Goal: Transaction & Acquisition: Purchase product/service

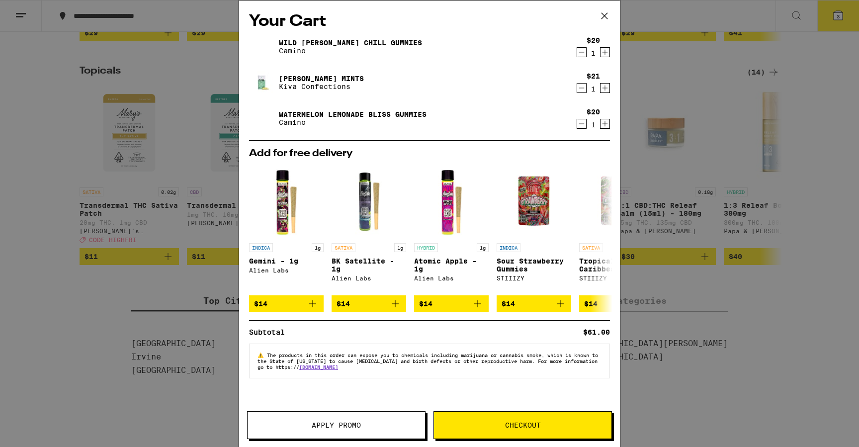
click at [521, 424] on span "Checkout" at bounding box center [523, 424] width 36 height 7
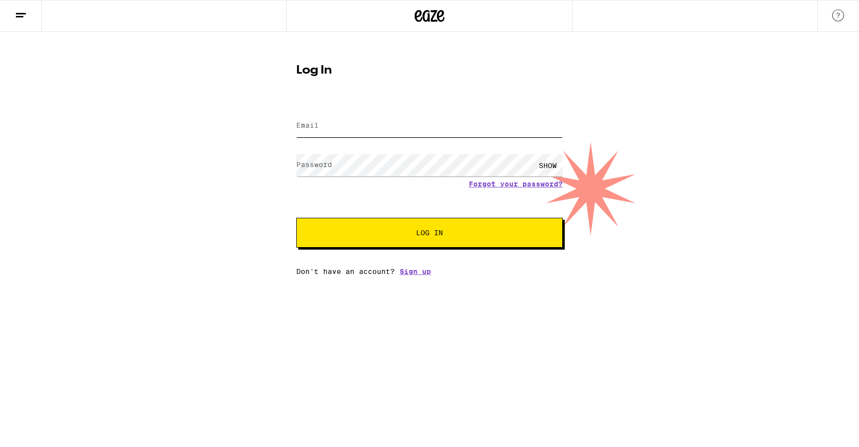
click at [357, 125] on input "Email" at bounding box center [429, 126] width 266 height 22
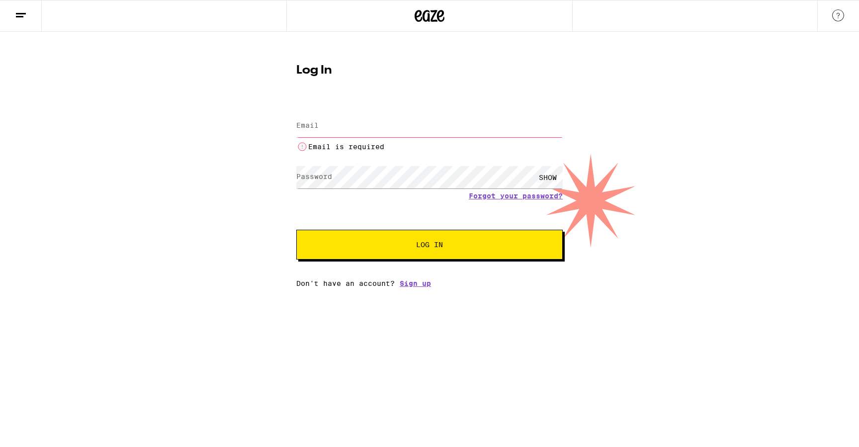
type input "[EMAIL_ADDRESS][DOMAIN_NAME]"
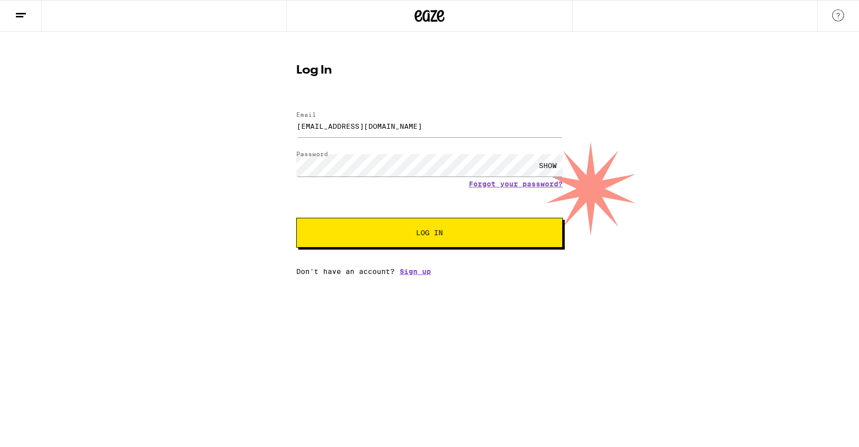
click at [427, 229] on span "Log In" at bounding box center [429, 232] width 27 height 7
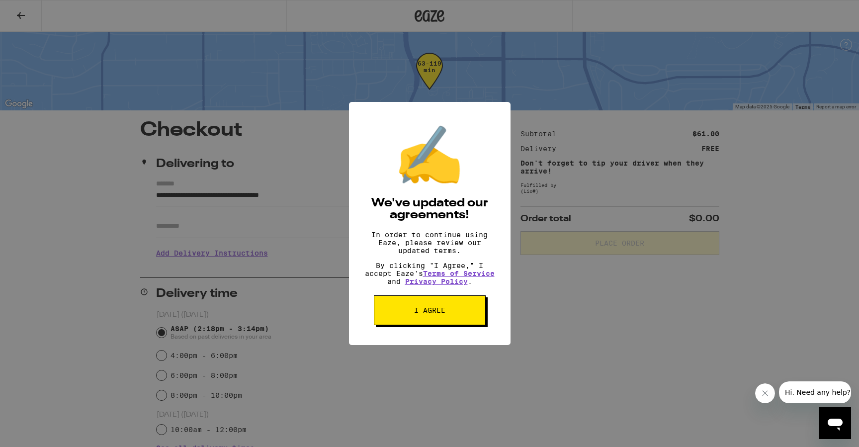
click at [441, 323] on button "I agree" at bounding box center [430, 310] width 112 height 30
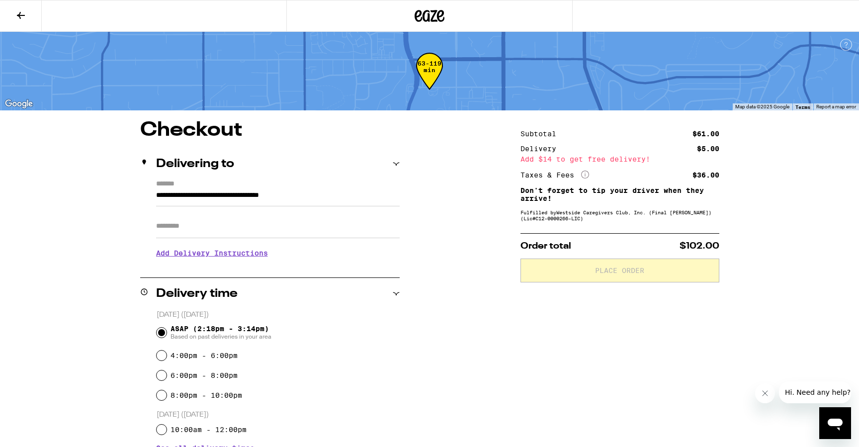
scroll to position [31, 0]
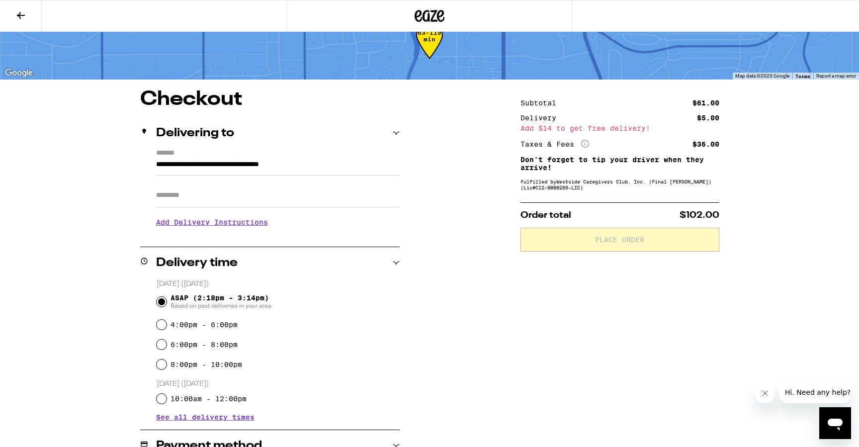
click at [229, 228] on h3 "Add Delivery Instructions" at bounding box center [277, 222] width 243 height 23
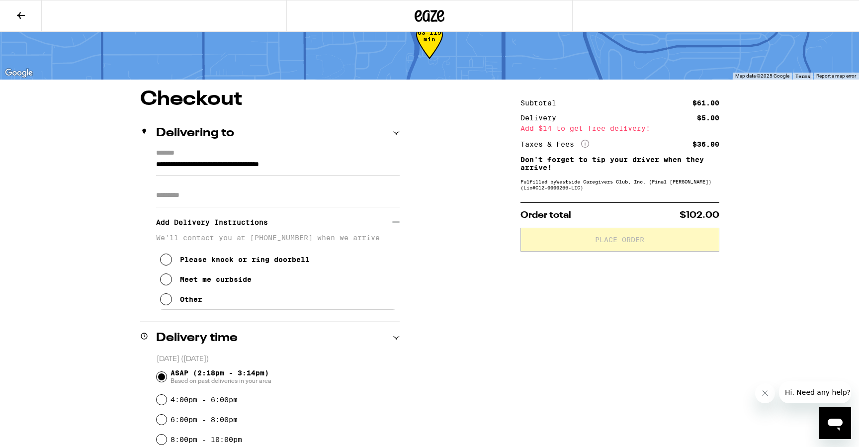
click at [221, 283] on div "Meet me curbside" at bounding box center [216, 279] width 72 height 8
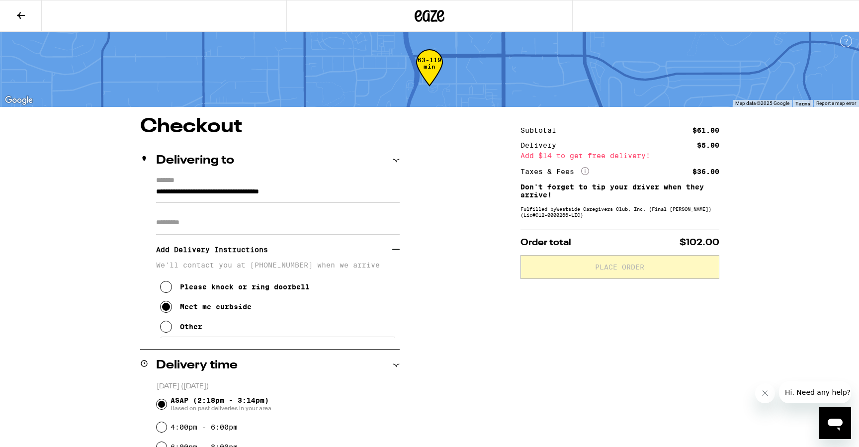
scroll to position [0, 0]
